Goal: Task Accomplishment & Management: Manage account settings

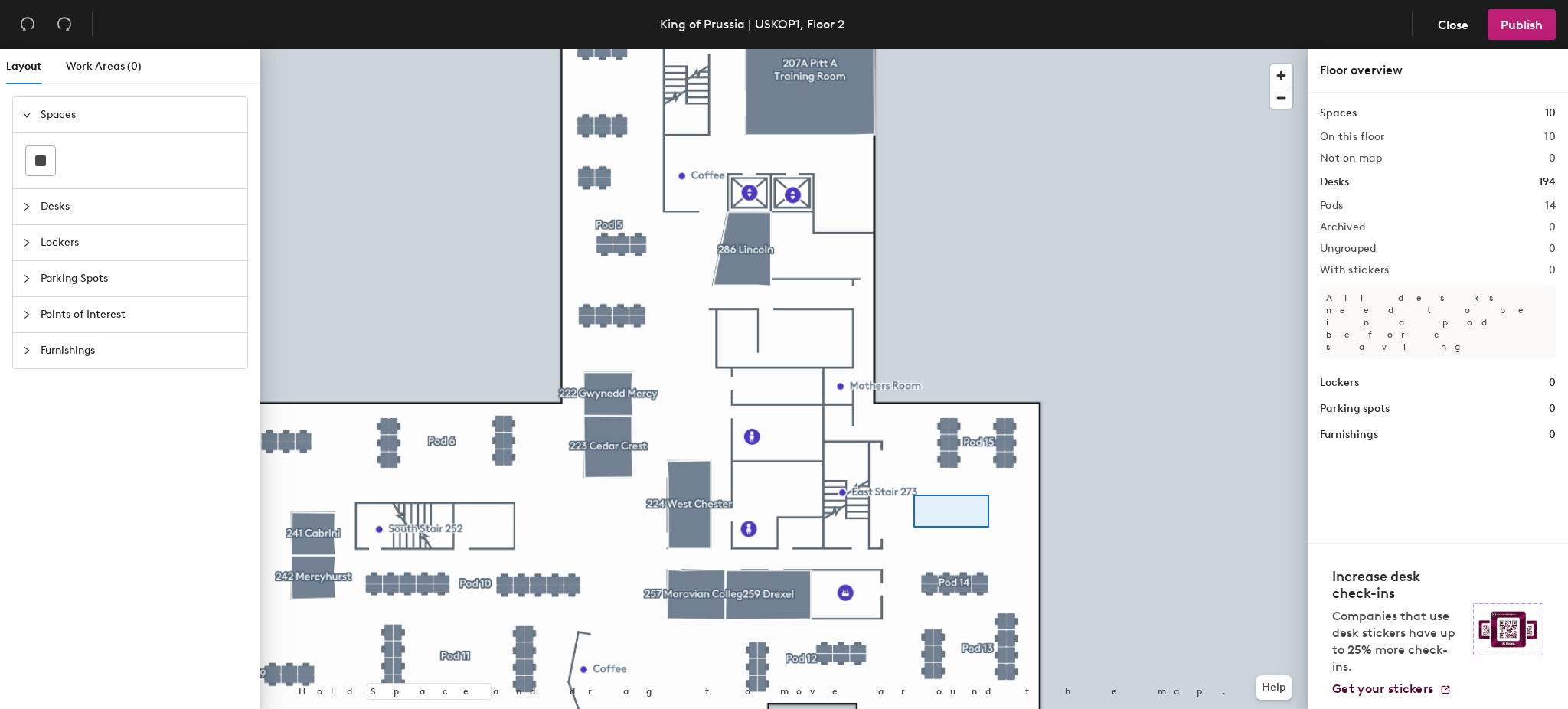
click at [971, 49] on div at bounding box center [784, 49] width 1047 height 0
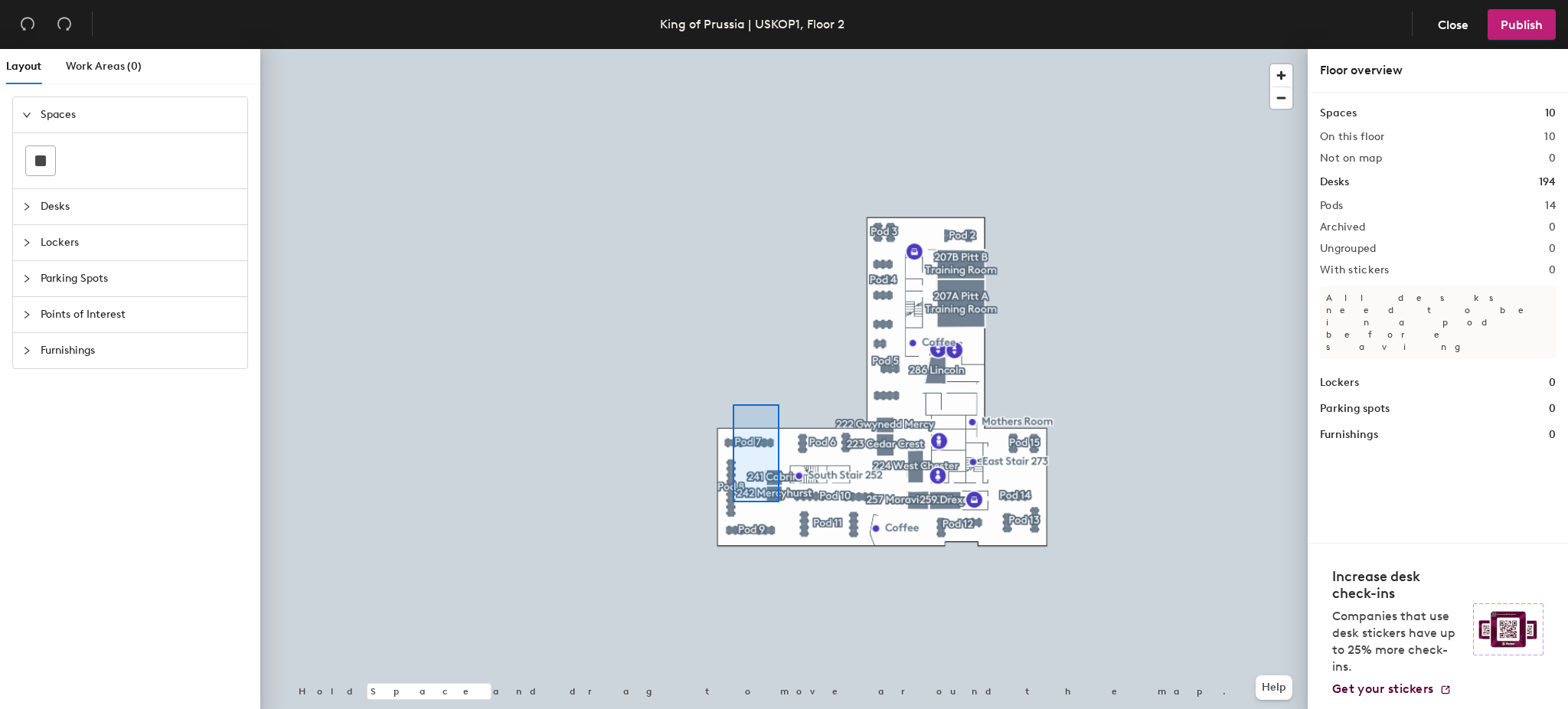
click at [682, 49] on div at bounding box center [784, 49] width 1047 height 0
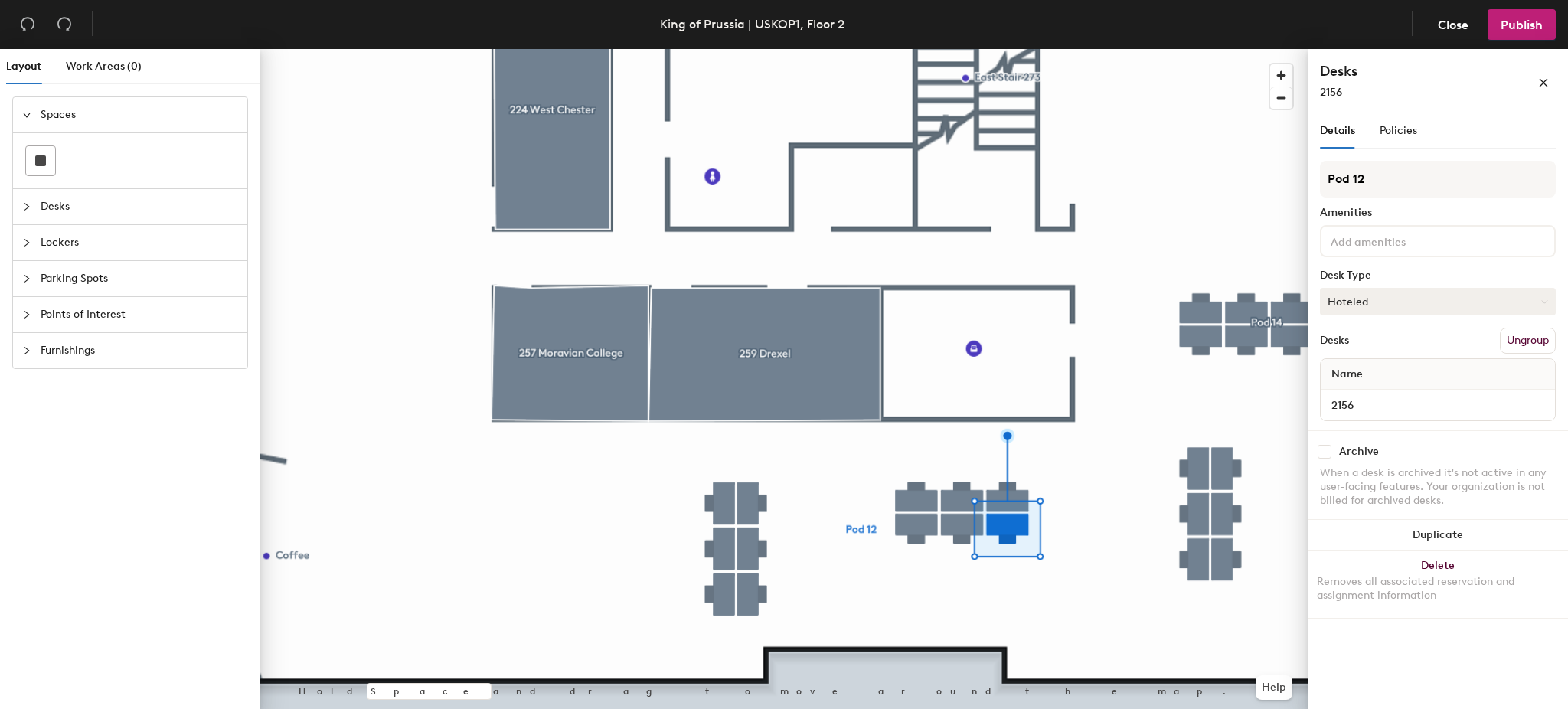
click at [1369, 292] on button "Hoteled" at bounding box center [1438, 301] width 236 height 27
click at [1381, 348] on div "Assigned" at bounding box center [1397, 350] width 153 height 23
click at [1528, 23] on span "Publish" at bounding box center [1522, 25] width 42 height 15
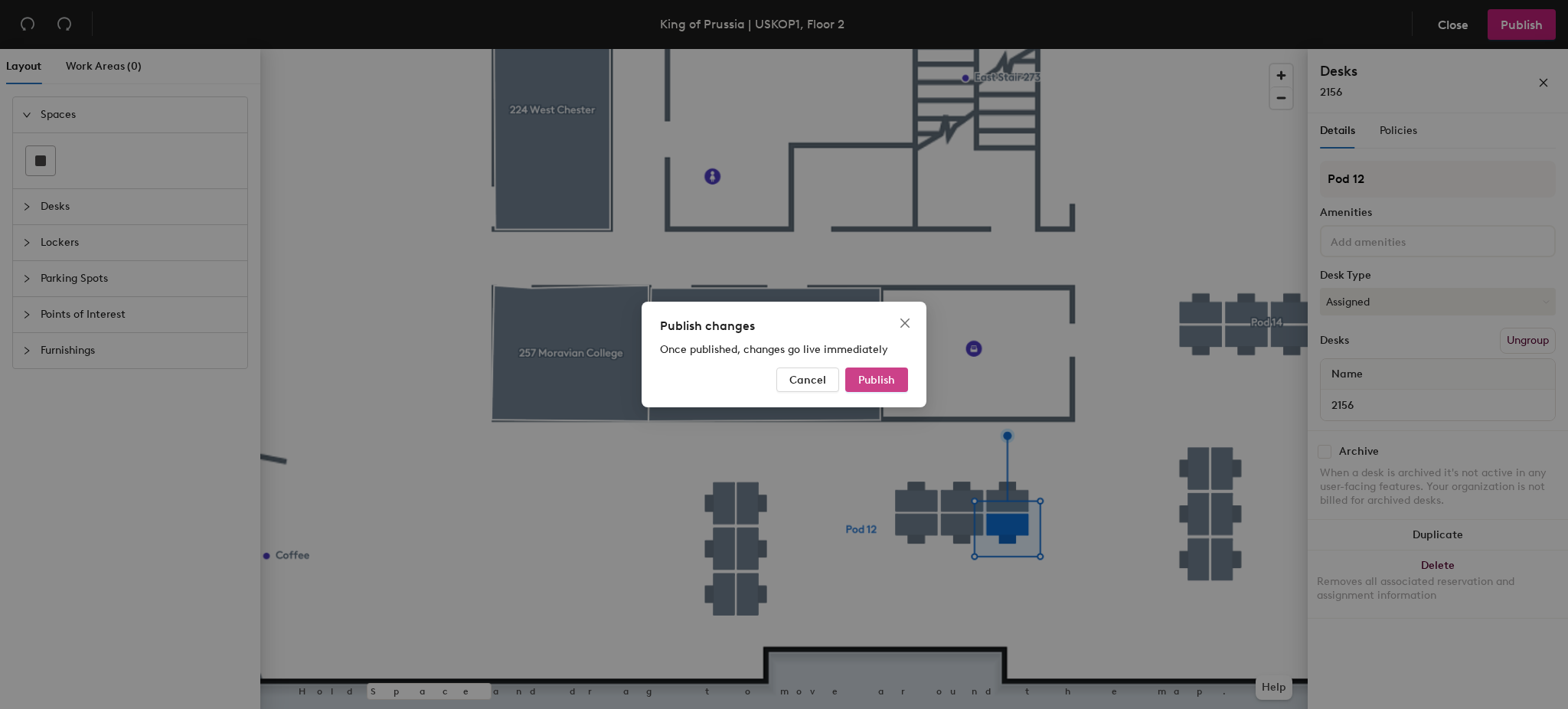
click at [885, 379] on span "Publish" at bounding box center [876, 380] width 37 height 13
